Goal: Answer question/provide support: Share knowledge or assist other users

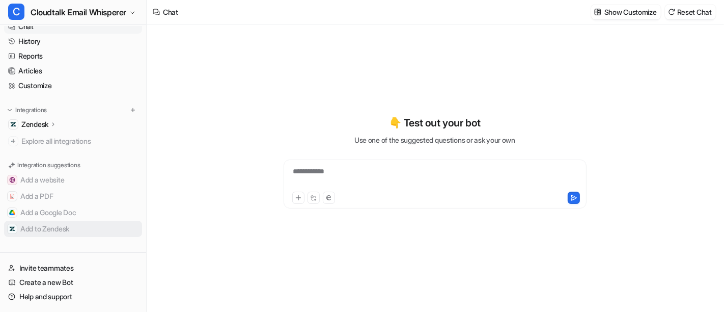
scroll to position [11, 0]
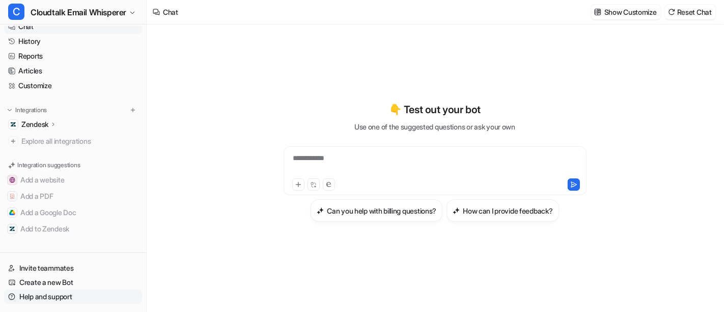
type textarea "**********"
click at [66, 292] on link "Help and support" at bounding box center [73, 296] width 138 height 14
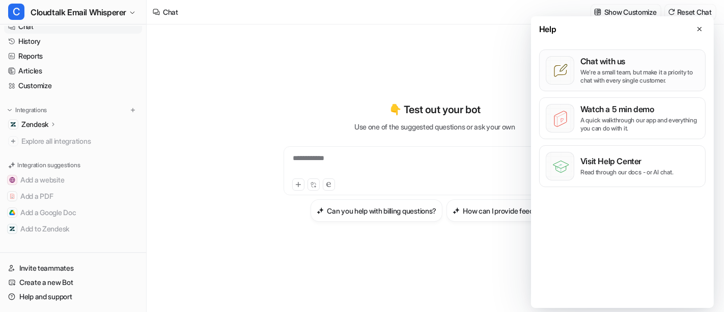
click at [590, 66] on p "Chat with us" at bounding box center [639, 61] width 119 height 10
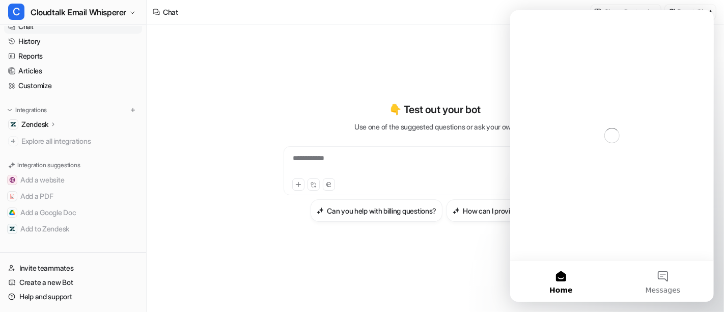
scroll to position [0, 0]
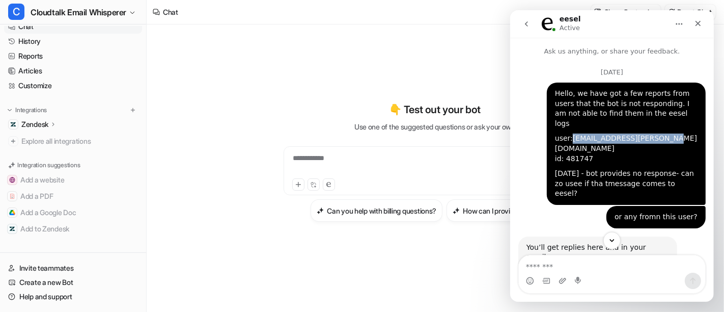
drag, startPoint x: 678, startPoint y: 129, endPoint x: 566, endPoint y: 131, distance: 112.0
click at [566, 133] on div "user: [EMAIL_ADDRESS][PERSON_NAME][DOMAIN_NAME] id: 481747" at bounding box center [626, 148] width 143 height 30
copy link "[EMAIL_ADDRESS][PERSON_NAME][DOMAIN_NAME]"
